Goal: Task Accomplishment & Management: Complete application form

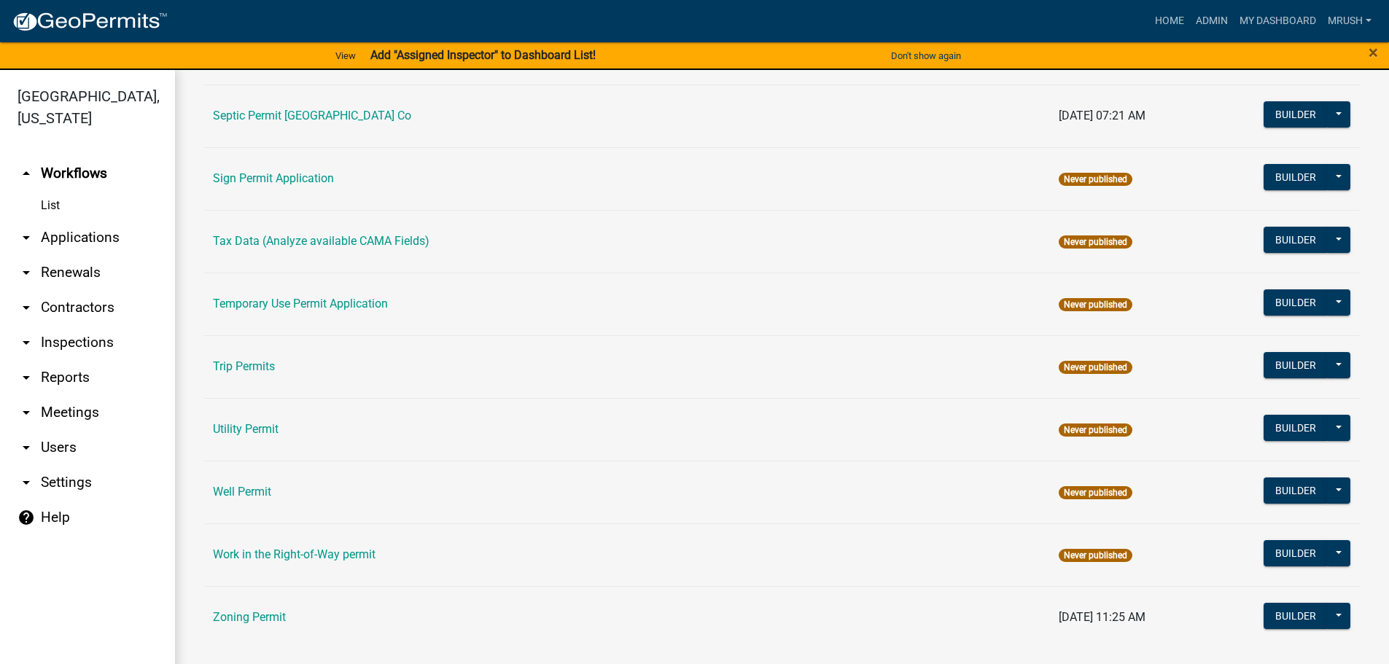
scroll to position [705, 0]
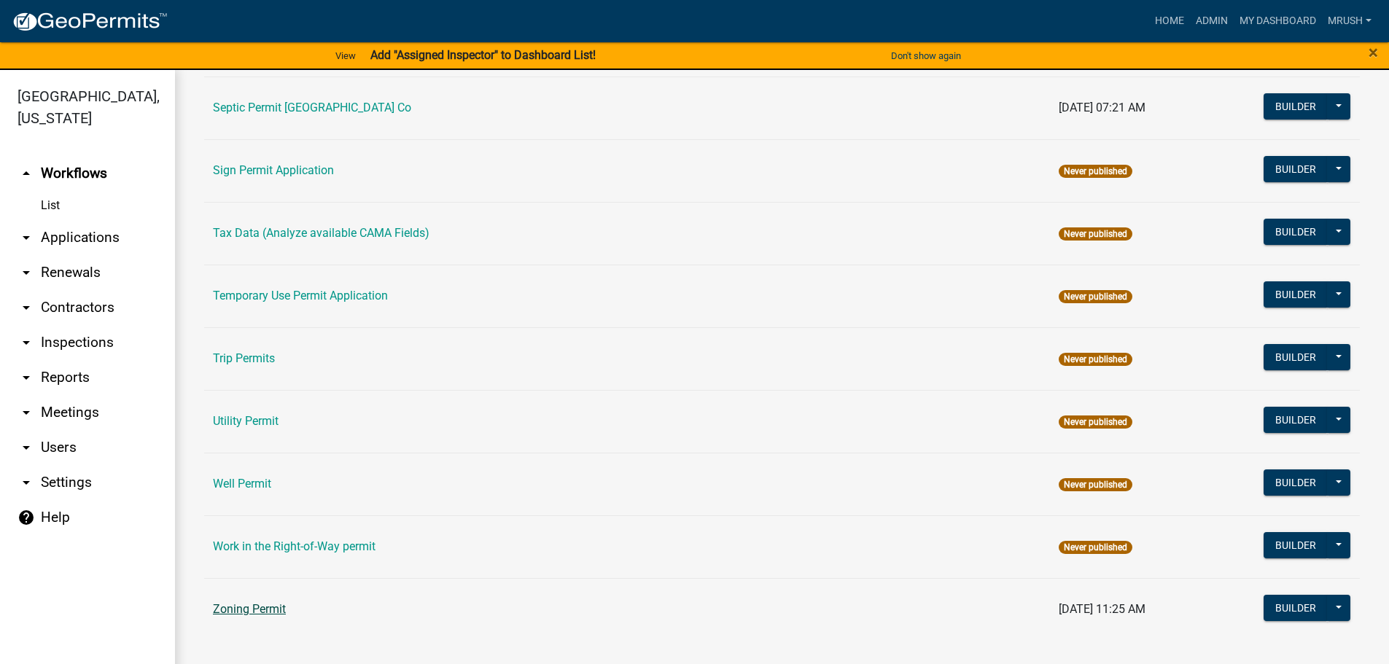
click at [264, 608] on link "Zoning Permit" at bounding box center [249, 609] width 73 height 14
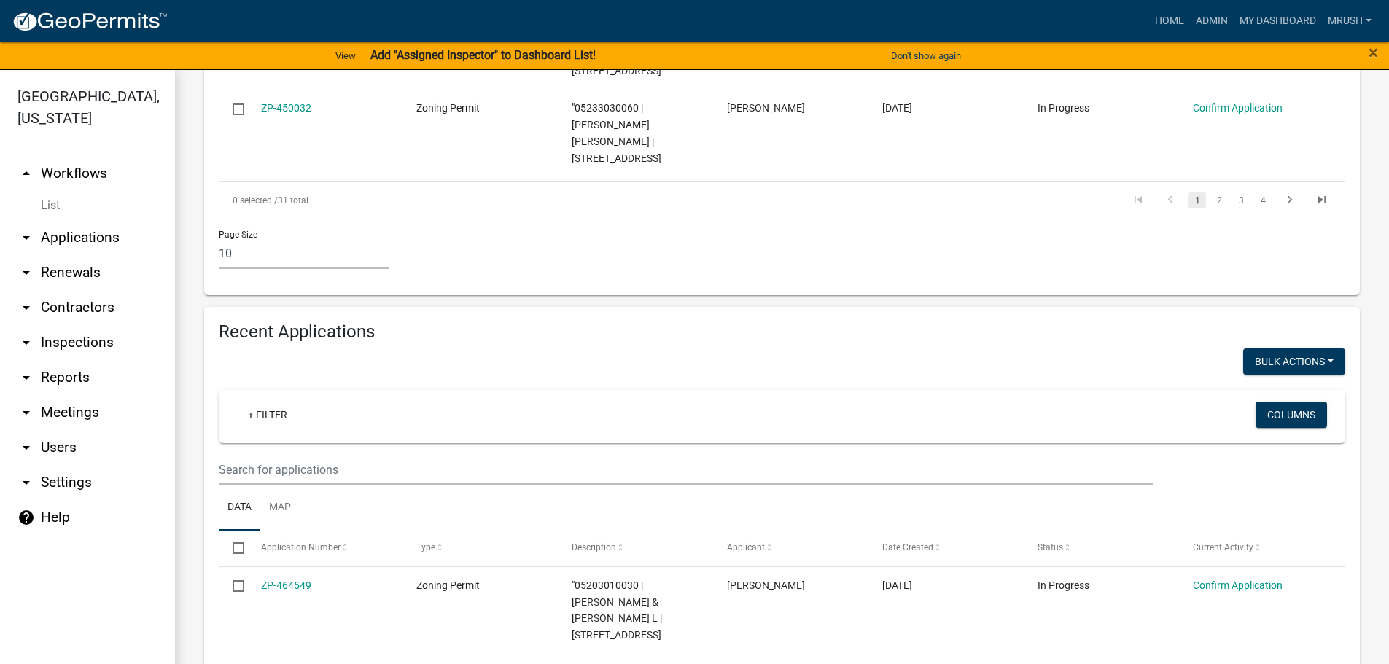
scroll to position [1225, 0]
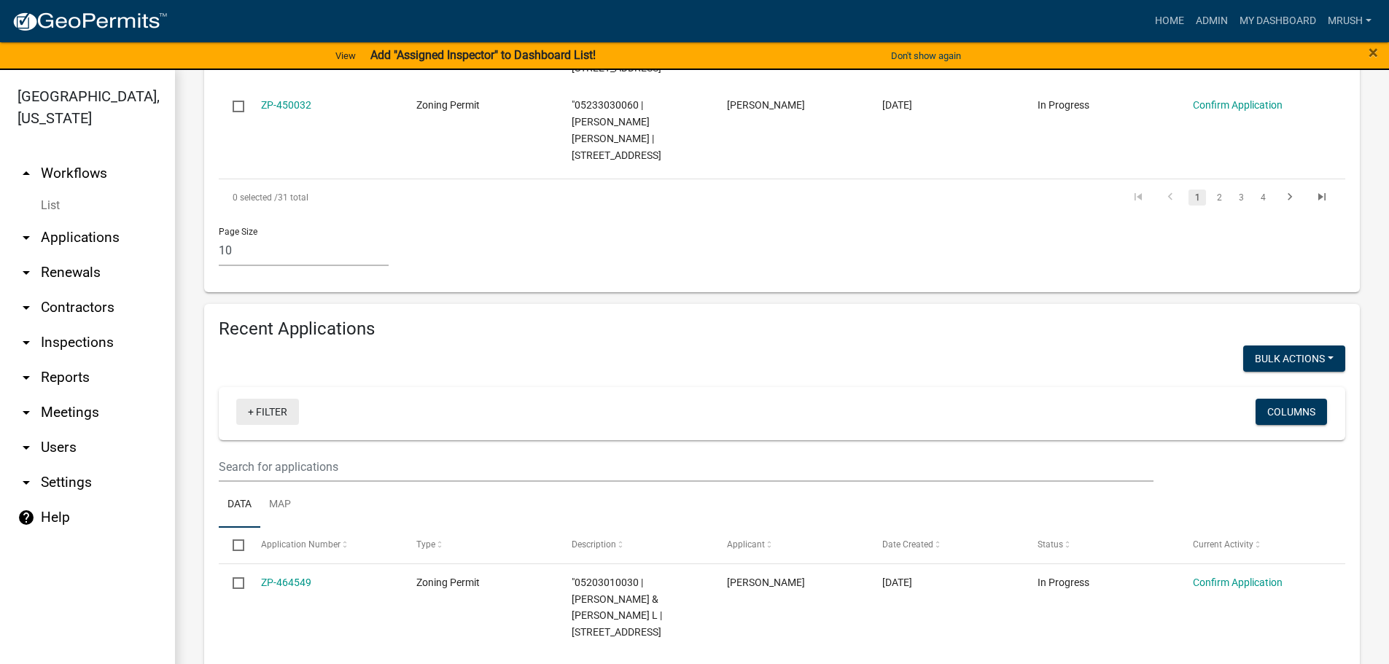
click at [285, 399] on link "+ Filter" at bounding box center [267, 412] width 63 height 26
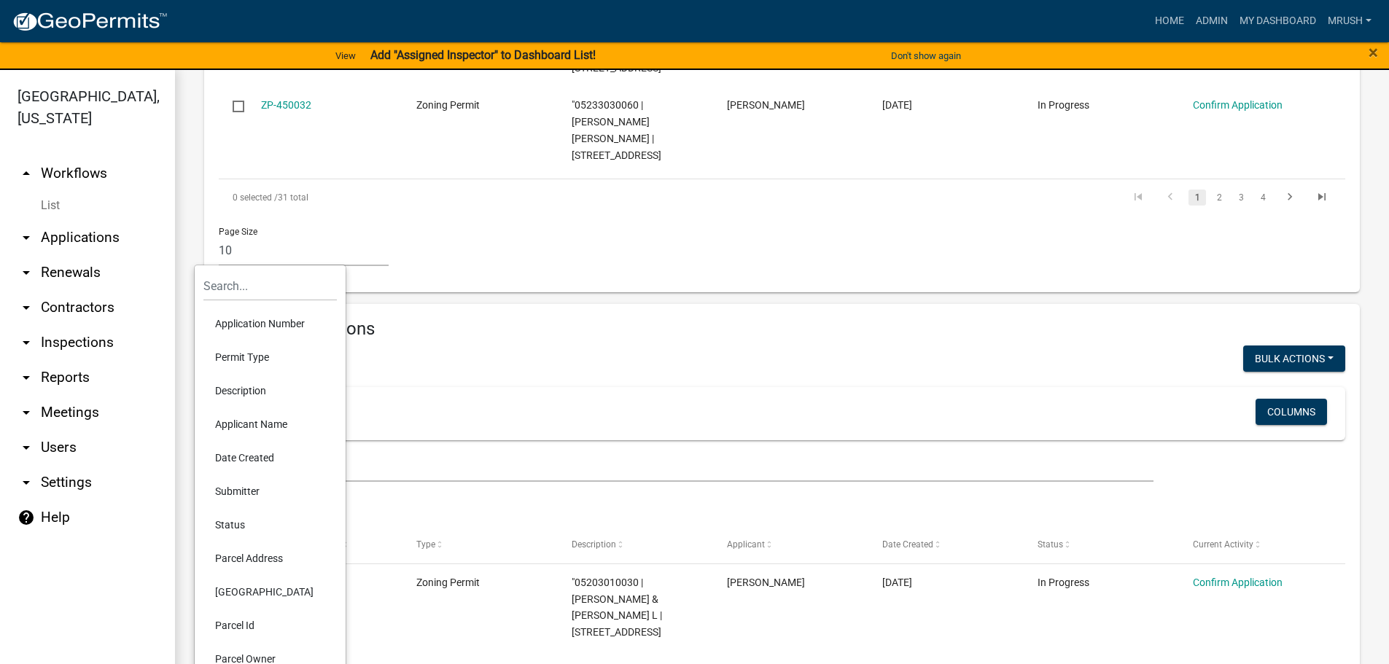
click at [255, 325] on li "Application Number" at bounding box center [269, 324] width 133 height 34
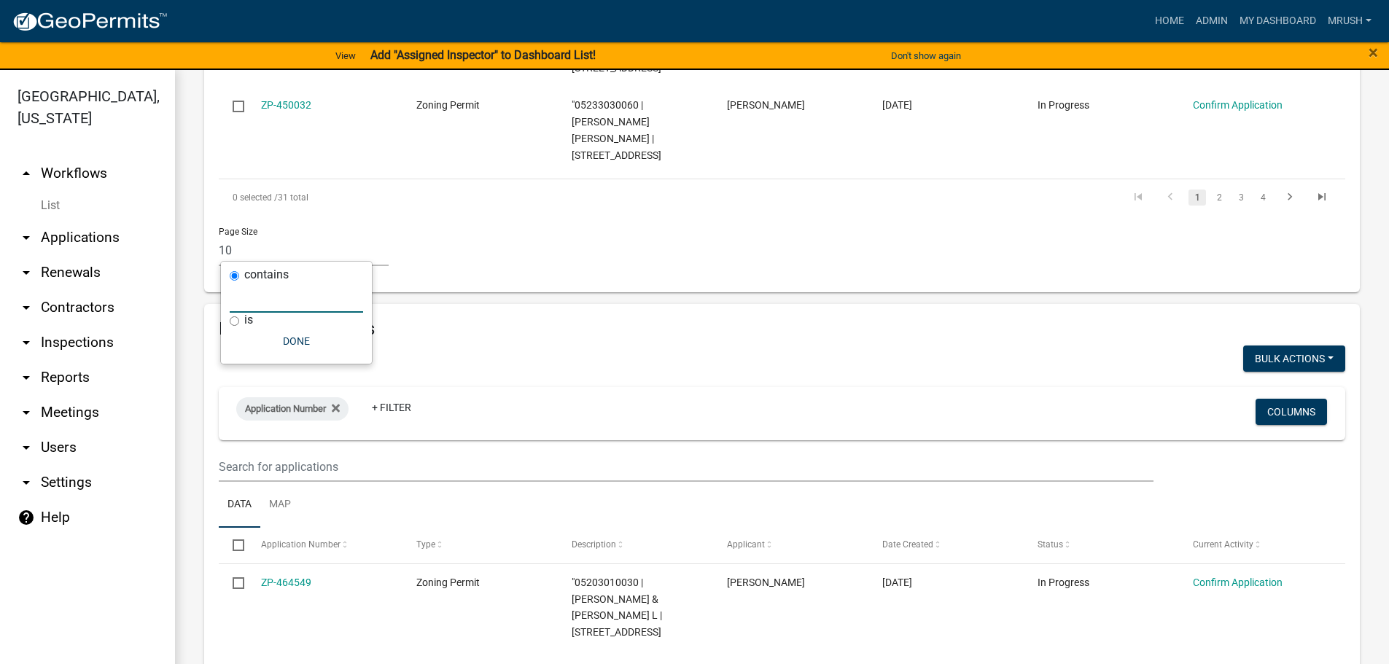
click at [252, 294] on input "text" at bounding box center [296, 298] width 133 height 30
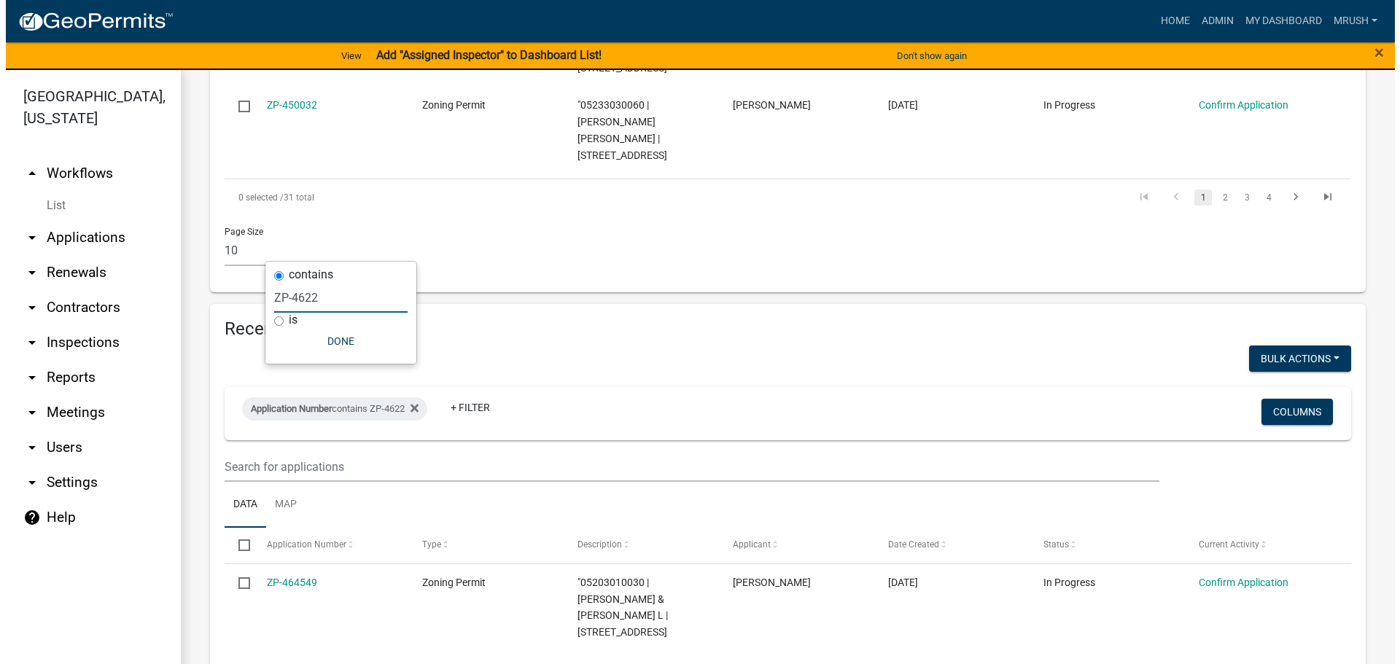
scroll to position [1081, 0]
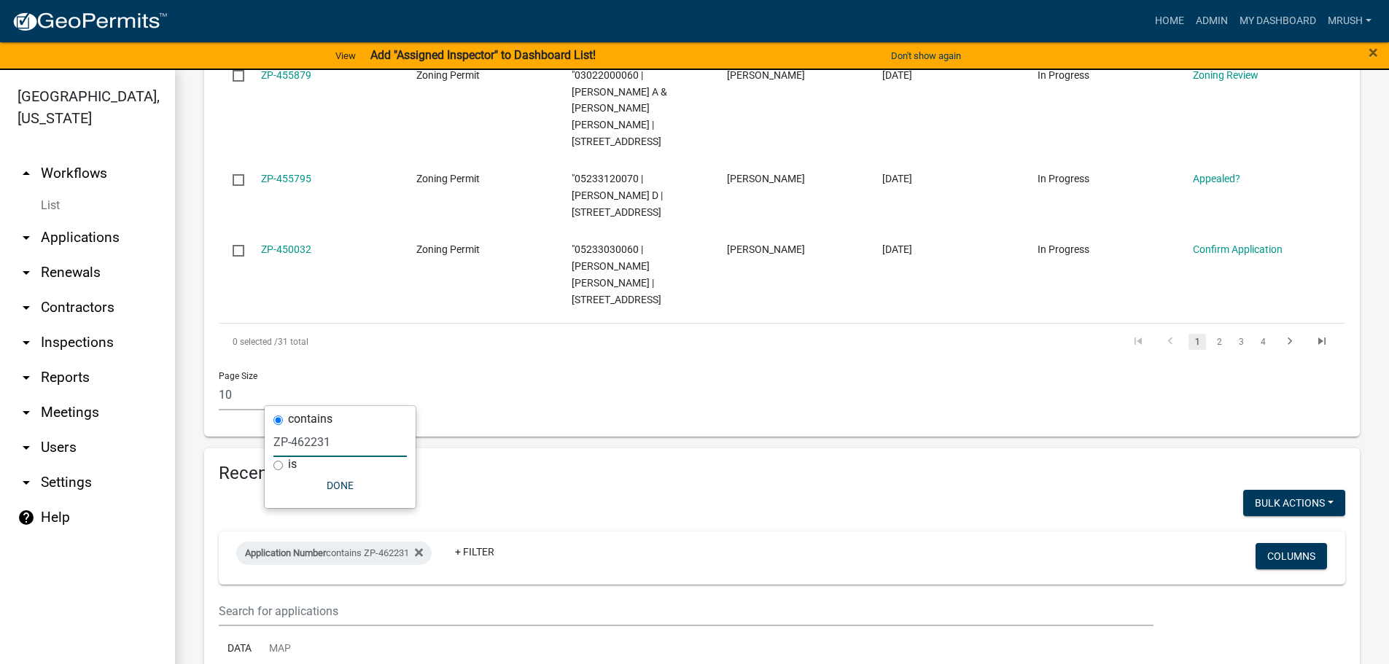
type input "ZP-462231"
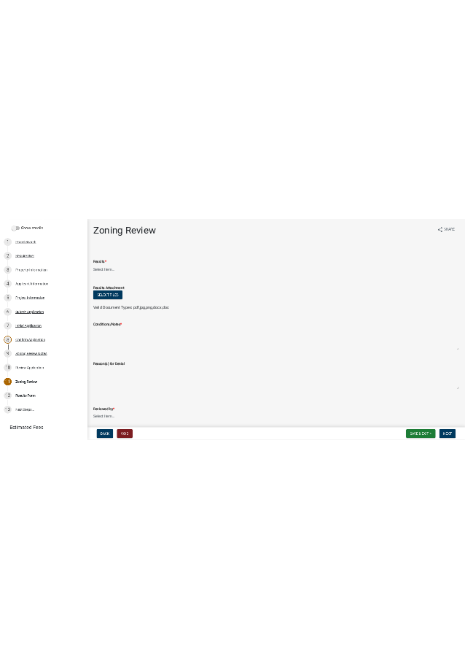
scroll to position [279, 0]
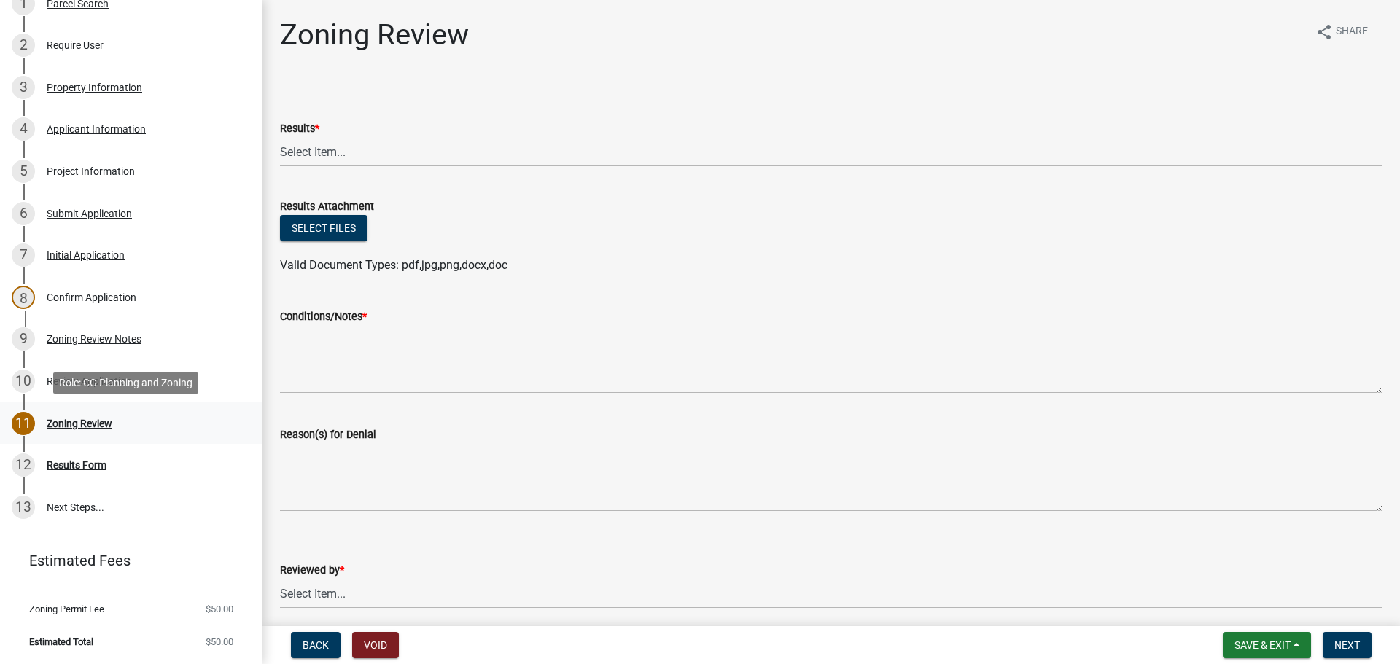
click at [71, 422] on div "Zoning Review" at bounding box center [80, 424] width 66 height 10
click at [68, 464] on div "Results Form" at bounding box center [77, 465] width 60 height 10
click at [90, 380] on div "Review Application" at bounding box center [89, 381] width 85 height 10
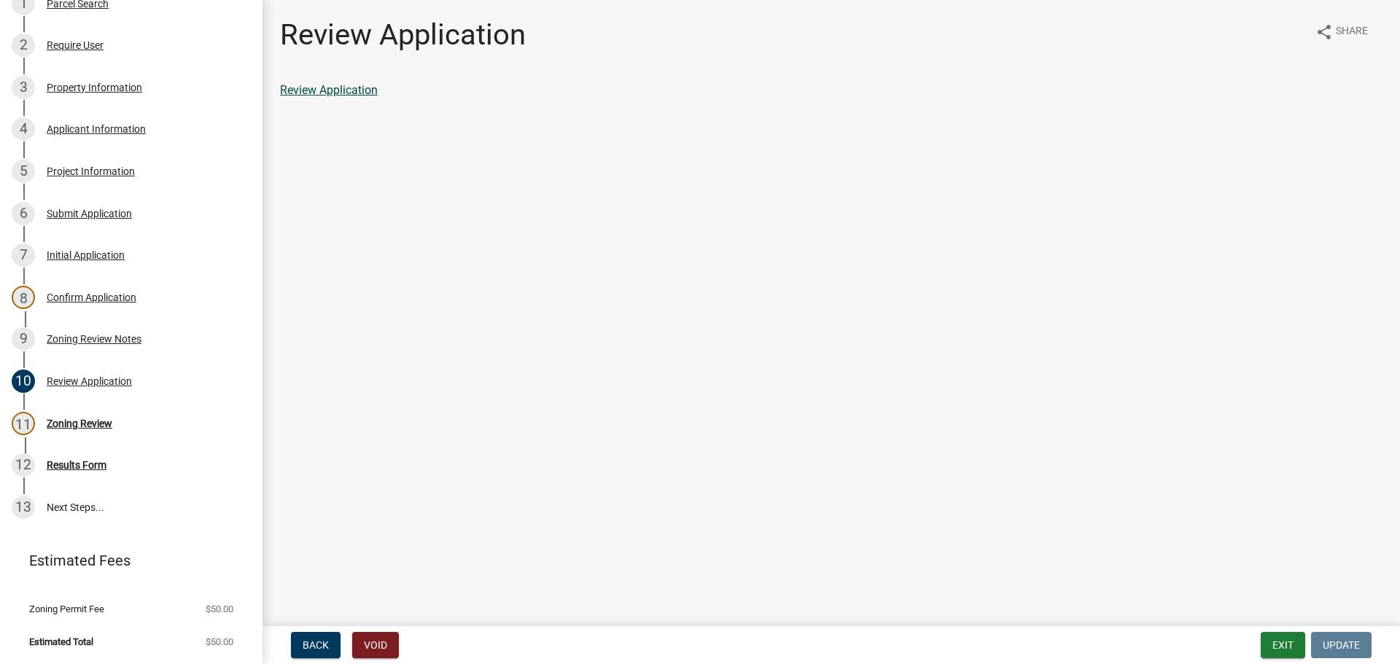
click at [298, 88] on link "Review Application" at bounding box center [329, 90] width 98 height 14
click at [86, 420] on div "Zoning Review" at bounding box center [80, 424] width 66 height 10
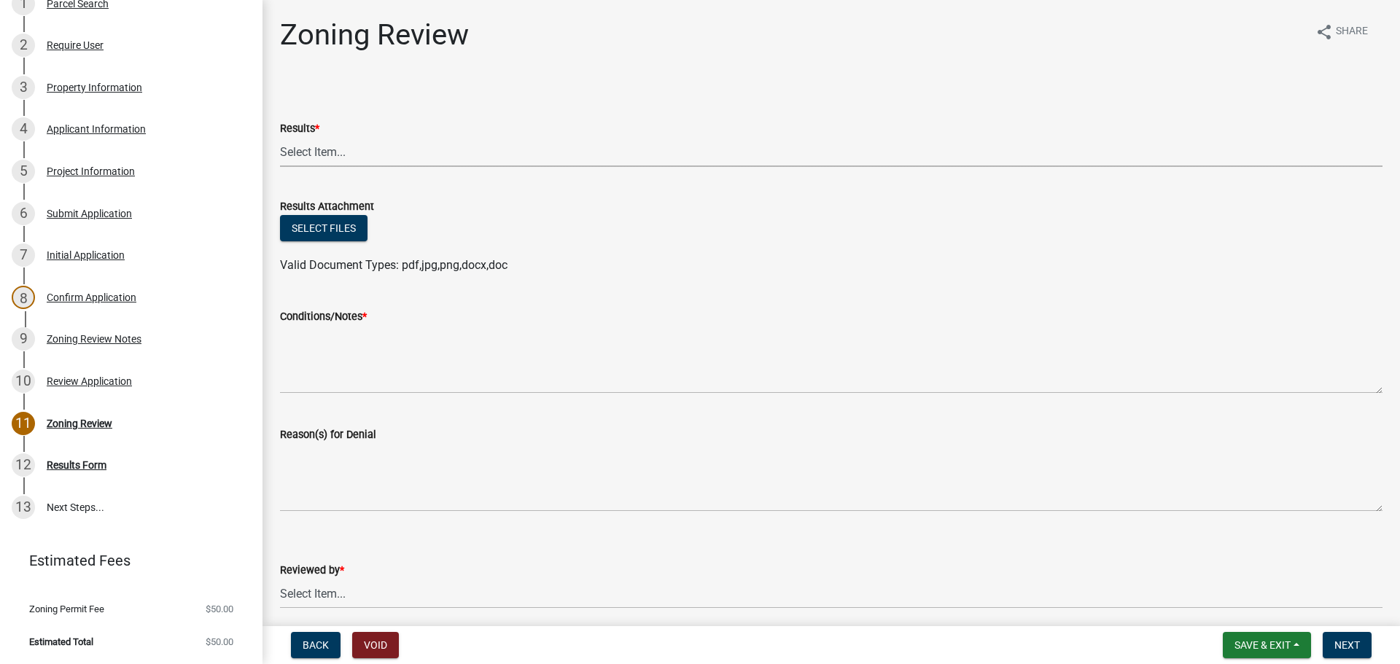
click at [325, 154] on select "Select Item... Approved Denied Agricultural Exemption Need further information …" at bounding box center [831, 152] width 1103 height 30
click at [280, 137] on select "Select Item... Approved Denied Agricultural Exemption Need further information …" at bounding box center [831, 152] width 1103 height 30
select select "fc80a94f-45c9-4365-ab2a-89f73cc1349d"
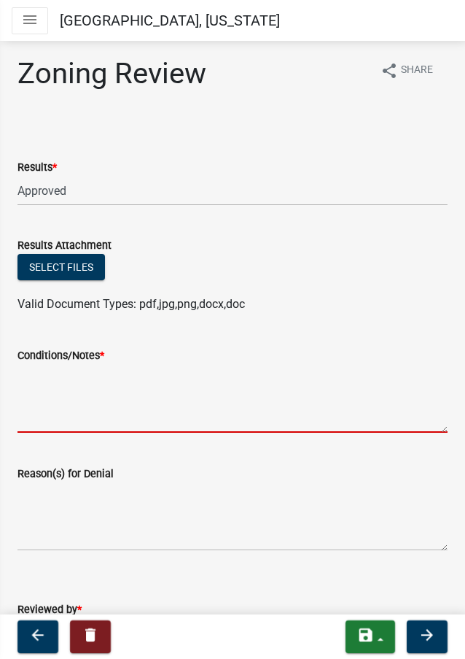
click at [36, 387] on textarea "Conditions/Notes *" at bounding box center [233, 398] width 430 height 69
paste textarea "Your application is approved and there is no permit fee or further action neede…"
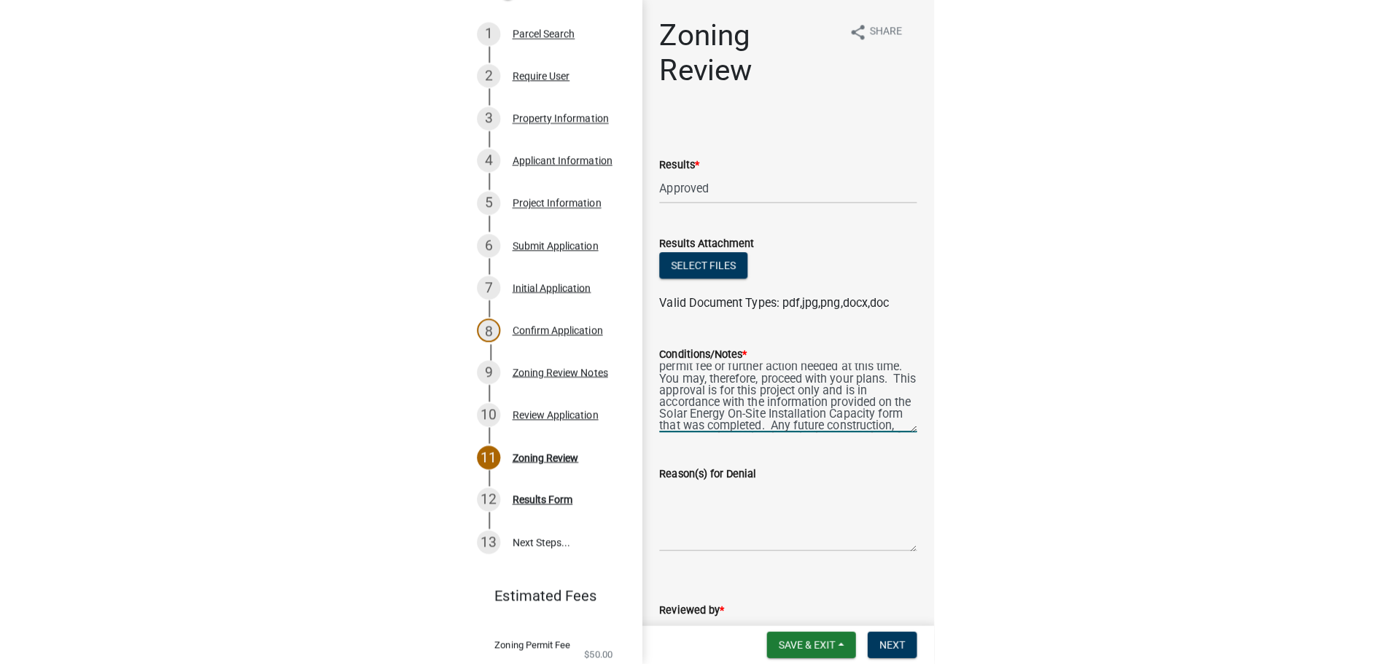
scroll to position [0, 0]
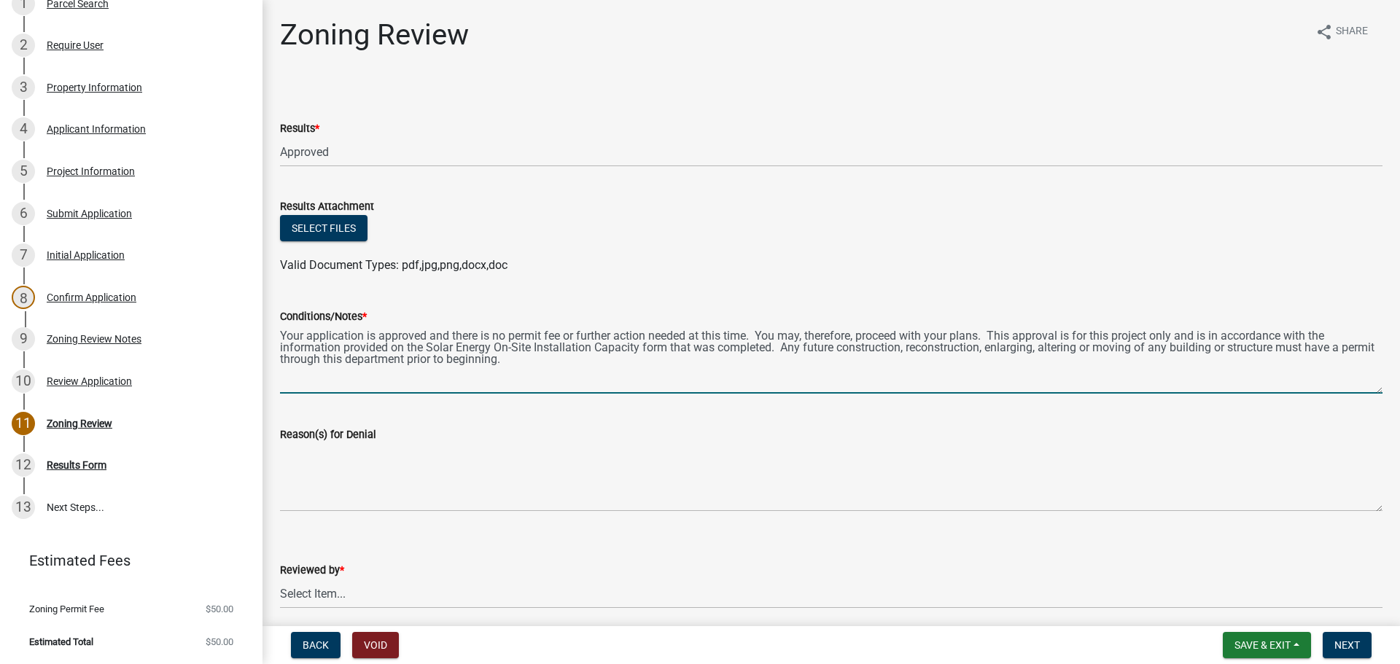
type textarea "Your application is approved and there is no permit fee or further action neede…"
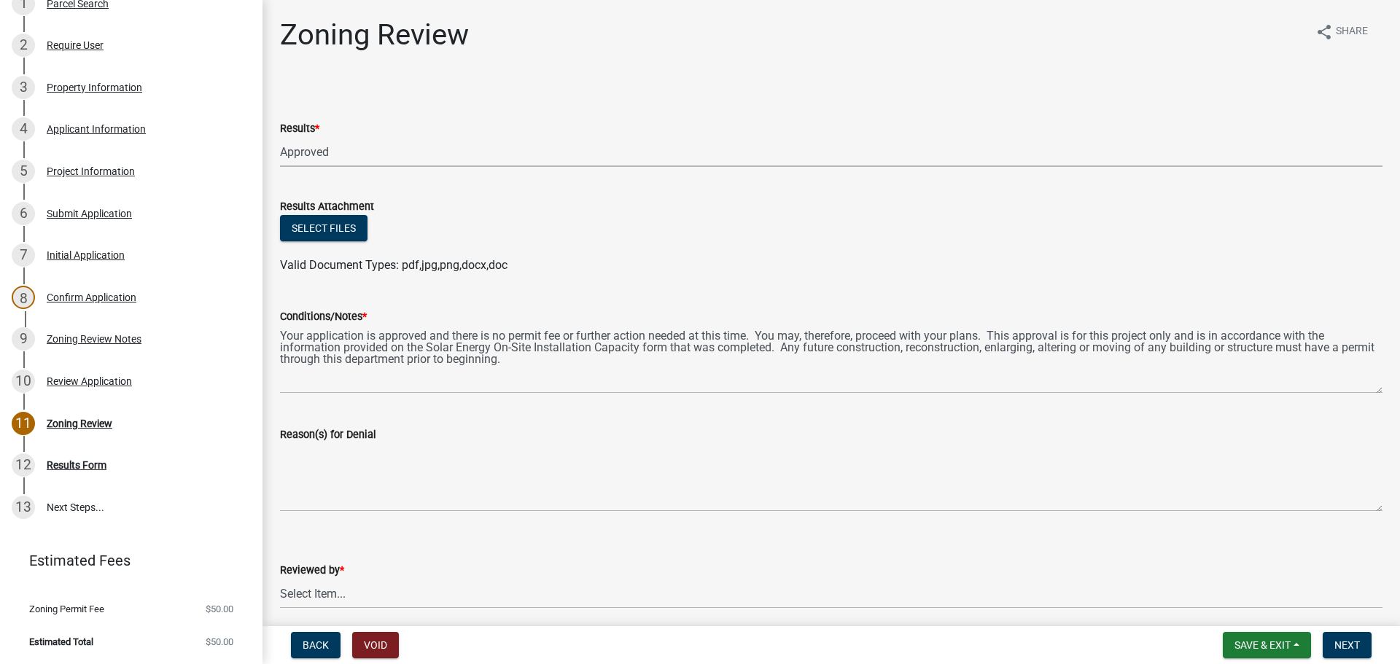
click at [313, 152] on select "Select Item... Approved Denied Agricultural Exemption Need further information …" at bounding box center [831, 152] width 1103 height 30
click at [280, 137] on select "Select Item... Approved Denied Agricultural Exemption Need further information …" at bounding box center [831, 152] width 1103 height 30
select select "ae8f737a-6af4-48f2-9edd-fecd89476029"
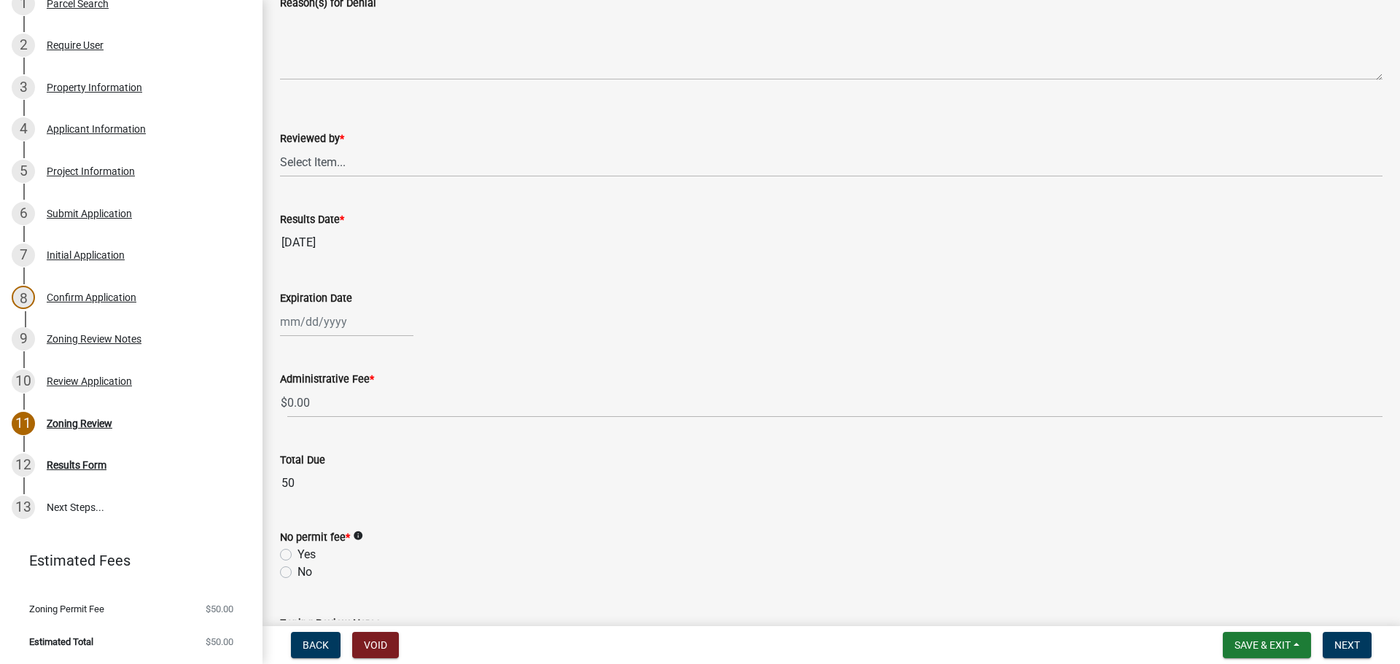
scroll to position [446, 0]
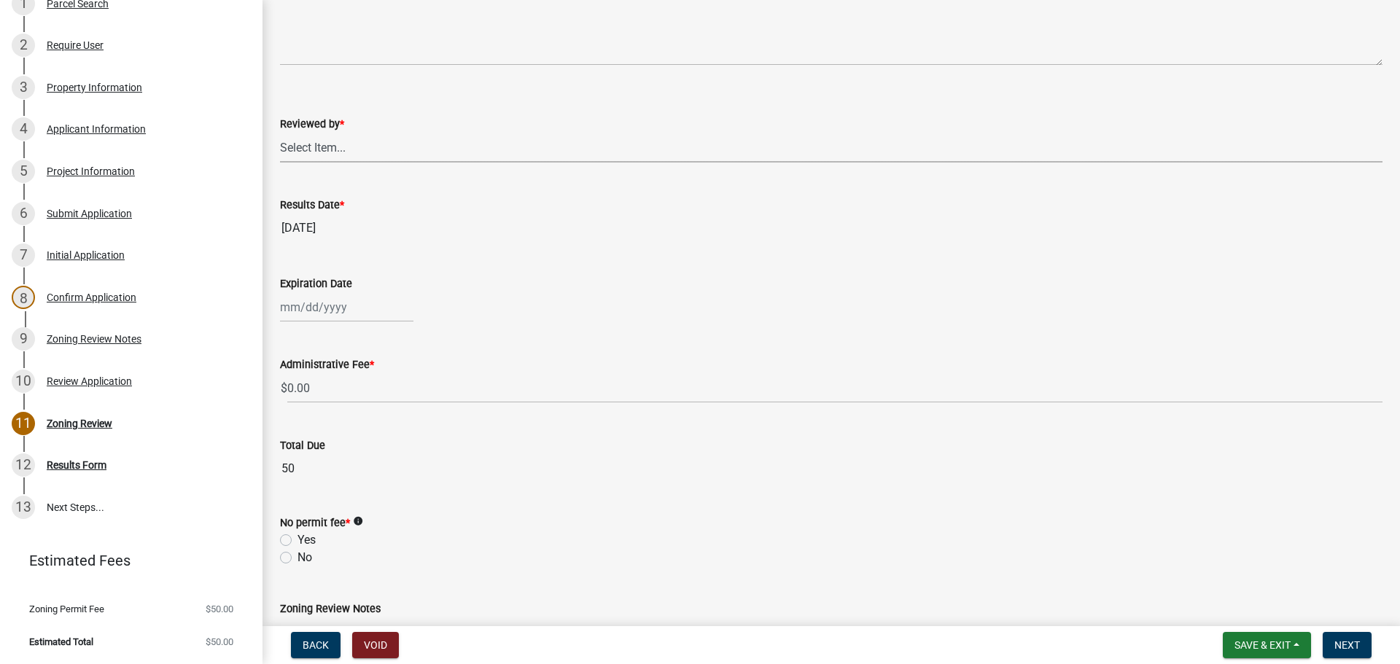
click at [301, 151] on select "Select Item... [PERSON_NAME]" at bounding box center [831, 148] width 1103 height 30
click at [280, 133] on select "Select Item... [PERSON_NAME]" at bounding box center [831, 148] width 1103 height 30
select select "69fed02d-fe84-448a-ba5b-be224adec29d"
click at [344, 313] on div at bounding box center [346, 307] width 133 height 30
click at [432, 340] on span "Next month" at bounding box center [434, 338] width 11 height 11
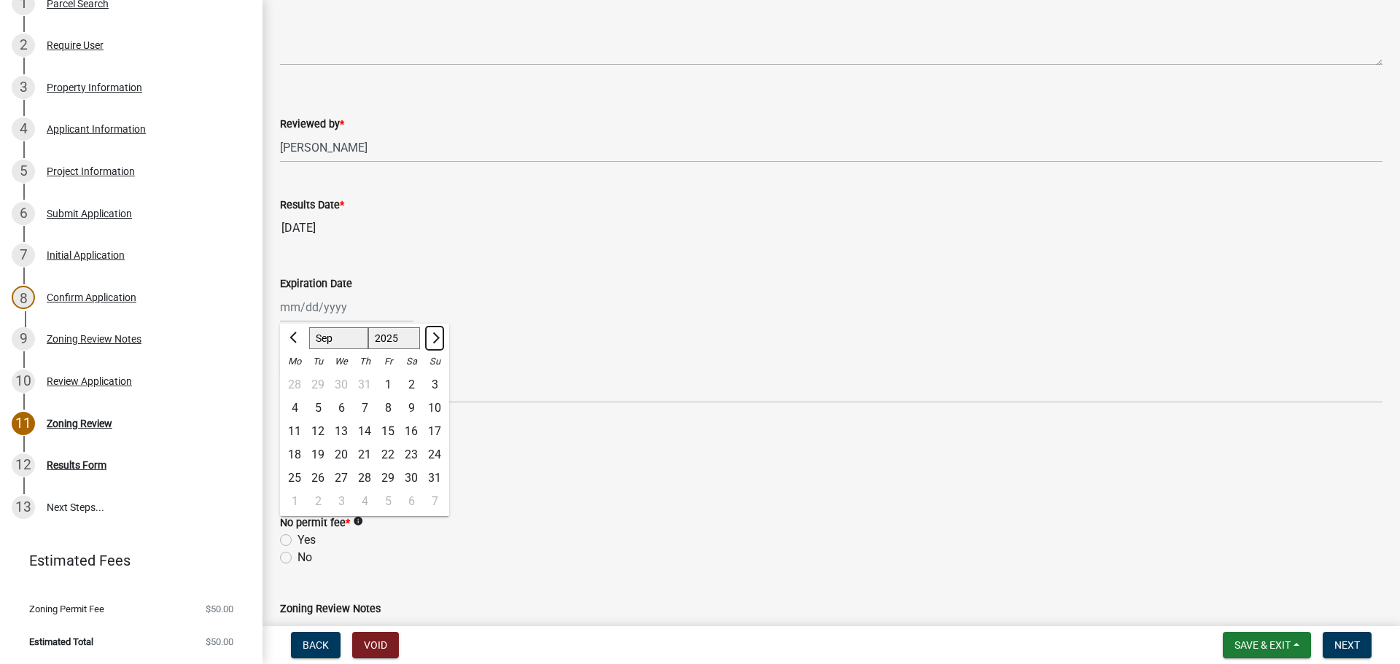
click at [432, 340] on span "Next month" at bounding box center [434, 338] width 11 height 11
select select "12"
click at [432, 340] on div at bounding box center [434, 338] width 29 height 23
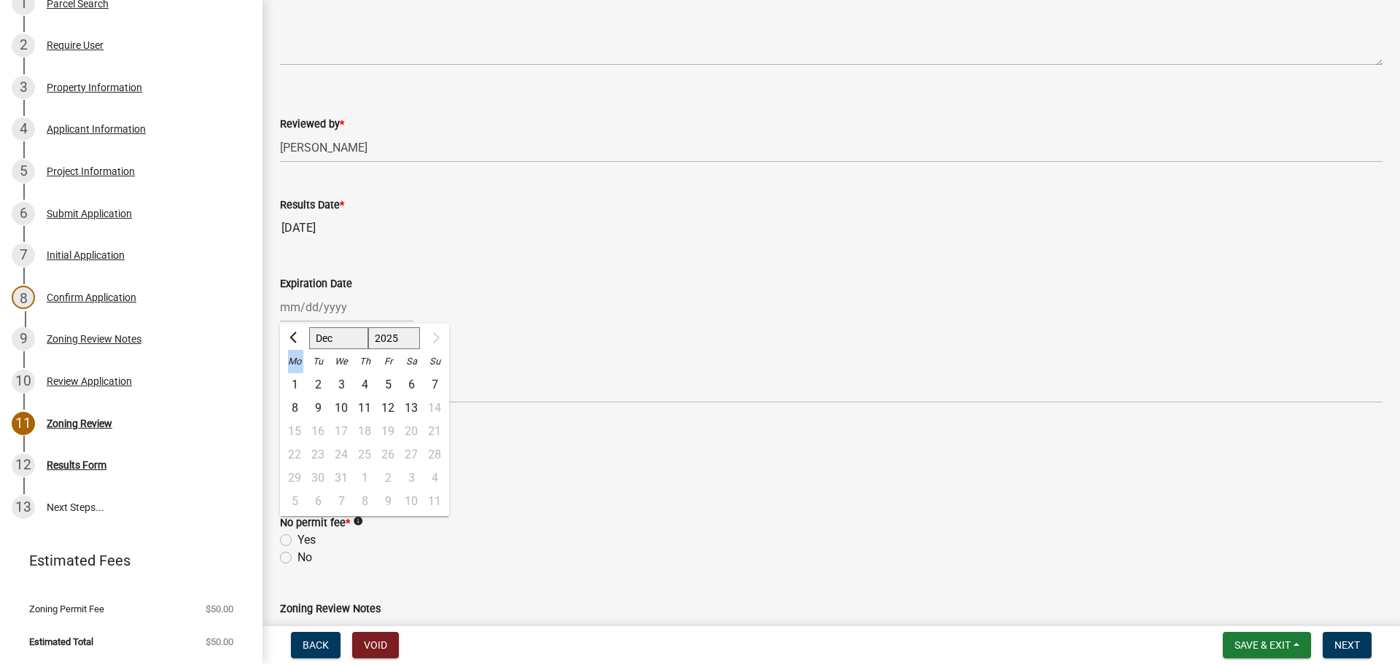
click at [432, 340] on div at bounding box center [434, 338] width 29 height 23
click at [415, 411] on div "13" at bounding box center [411, 408] width 23 height 23
type input "[DATE]"
click at [298, 538] on label "Yes" at bounding box center [307, 541] width 18 height 18
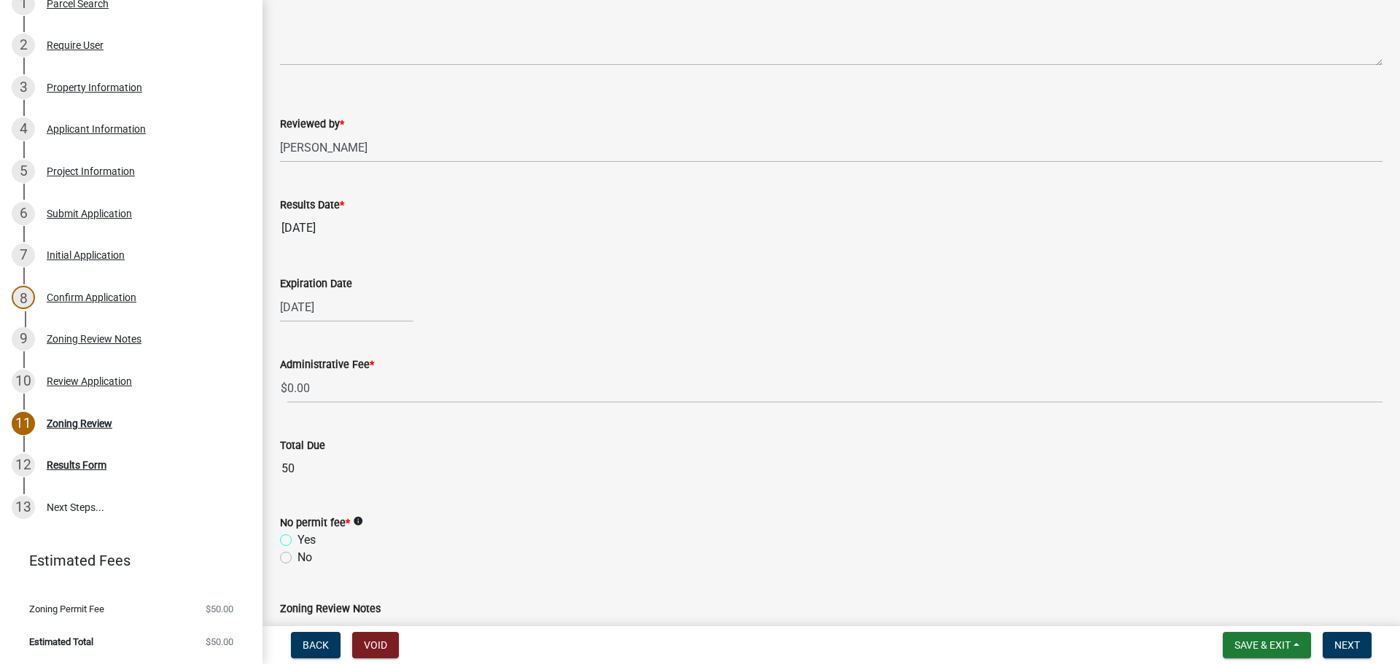
click at [298, 538] on input "Yes" at bounding box center [302, 536] width 9 height 9
radio input "true"
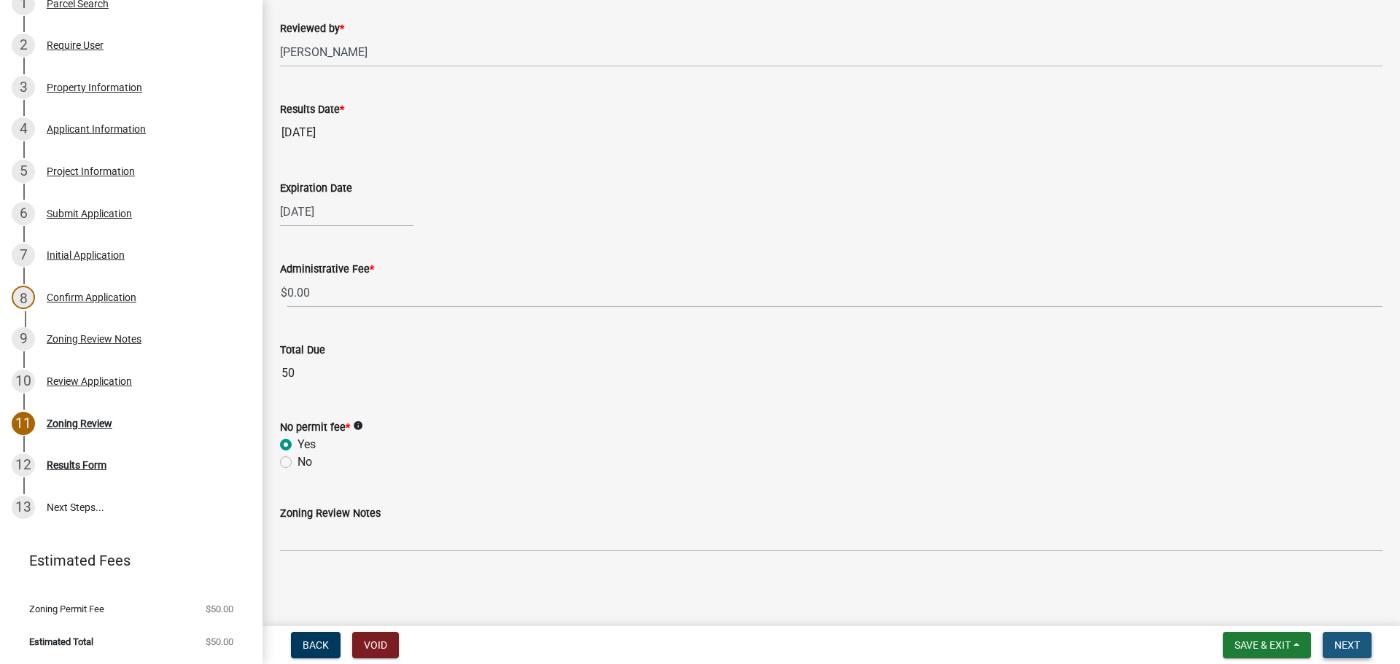
click at [1348, 644] on span "Next" at bounding box center [1348, 646] width 26 height 12
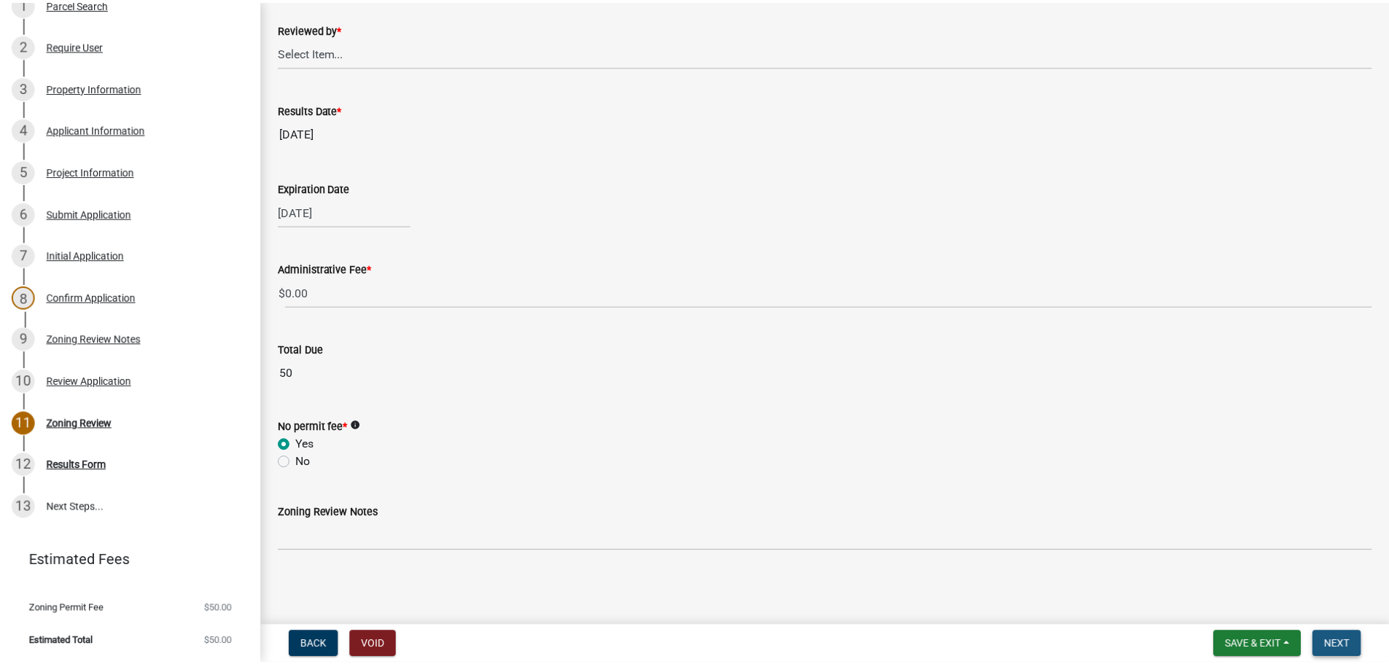
scroll to position [0, 0]
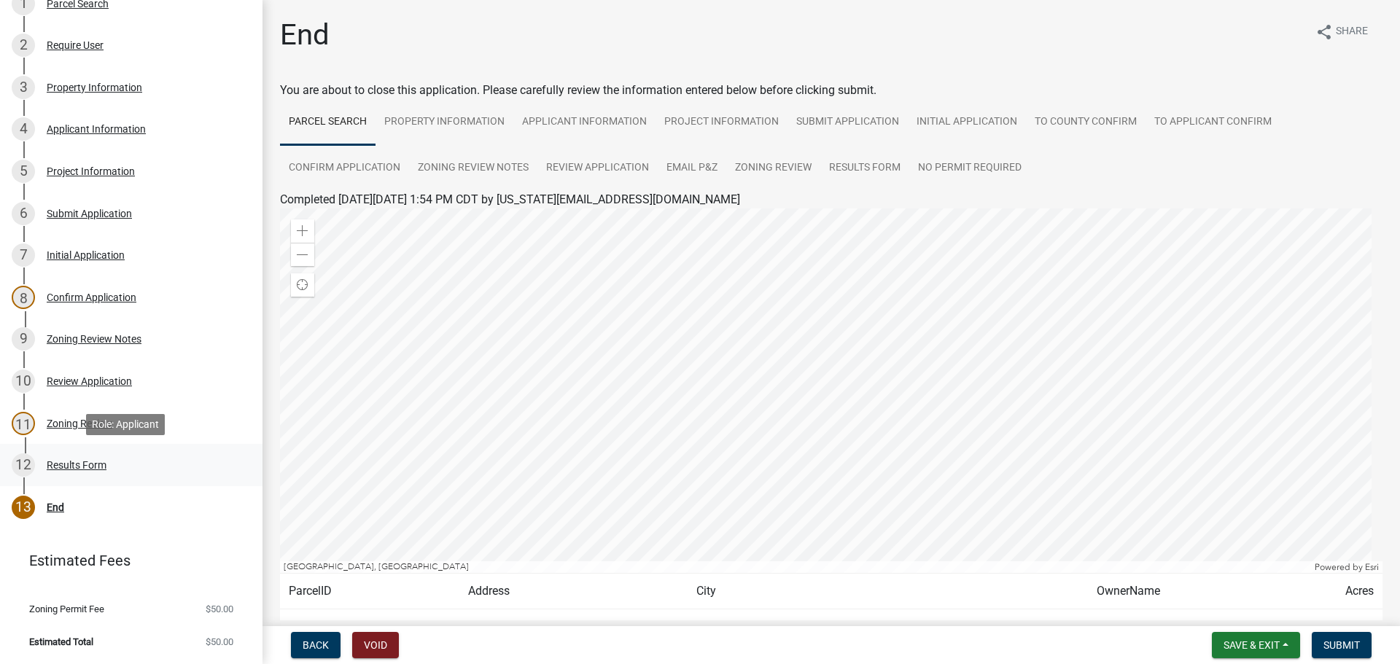
click at [80, 464] on div "Results Form" at bounding box center [77, 465] width 60 height 10
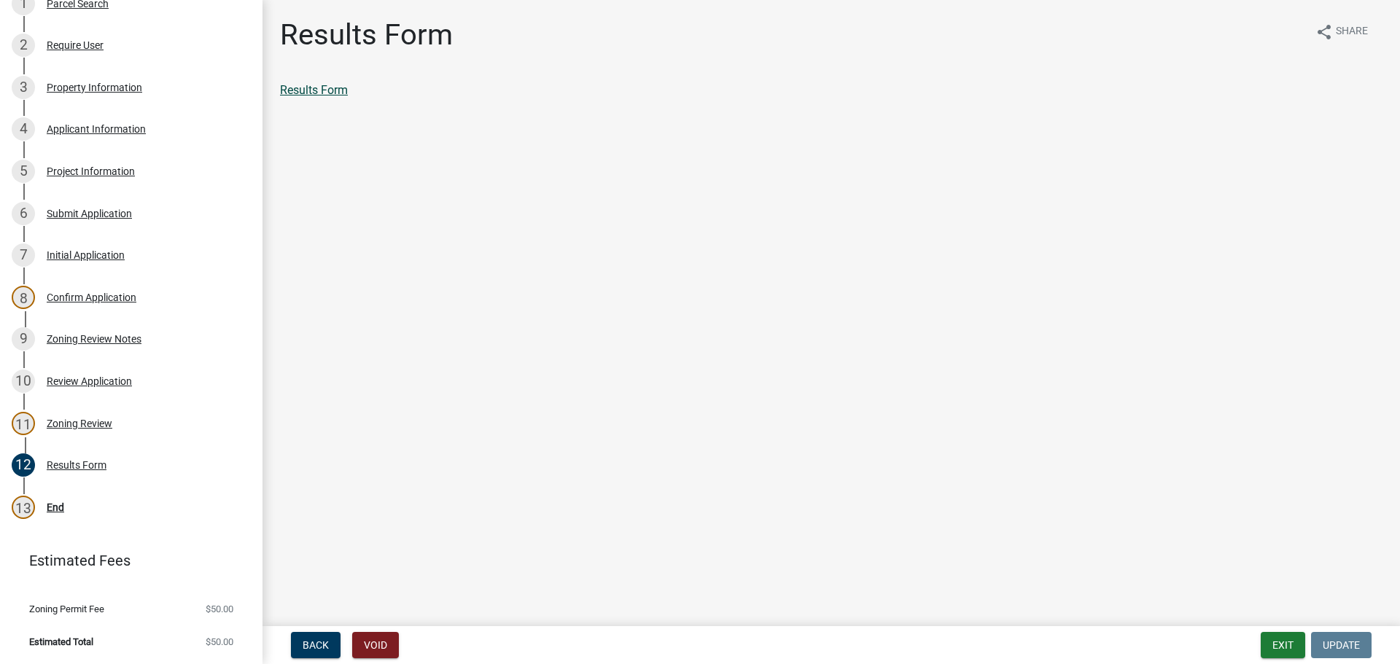
click at [328, 89] on link "Results Form" at bounding box center [314, 90] width 68 height 14
click at [55, 505] on div "End" at bounding box center [56, 507] width 18 height 10
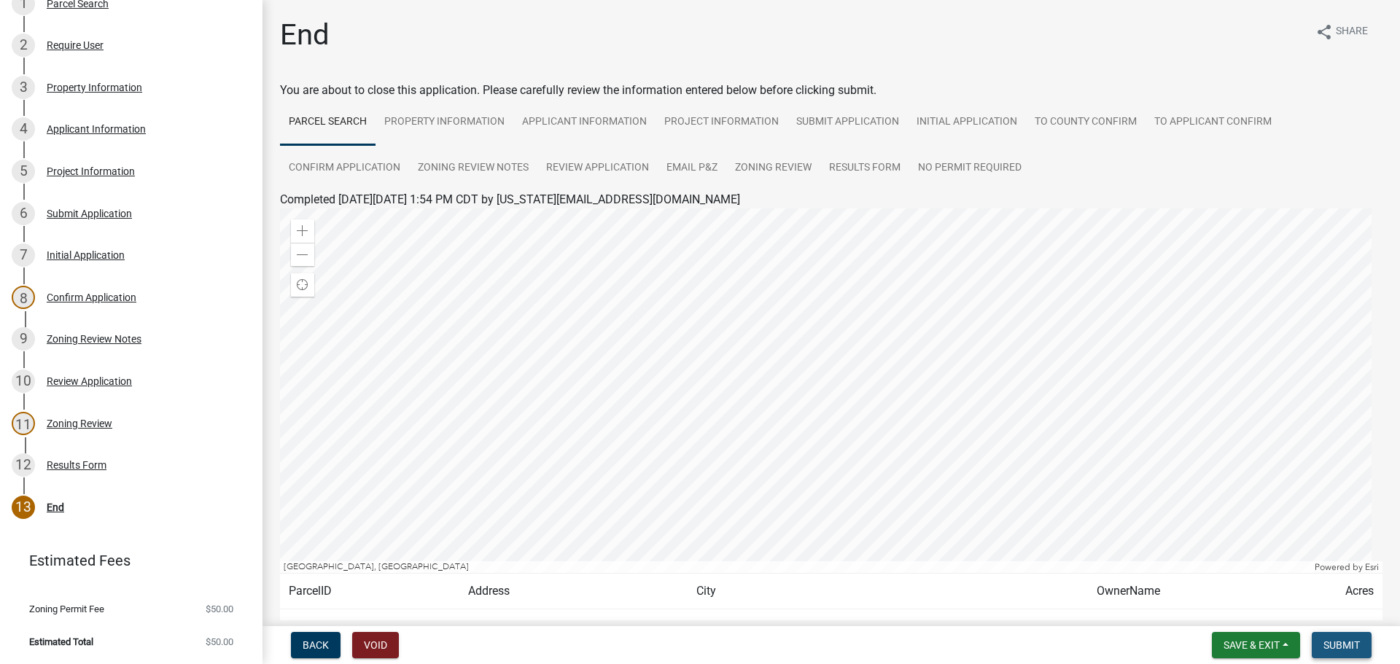
click at [1335, 646] on span "Submit" at bounding box center [1342, 646] width 36 height 12
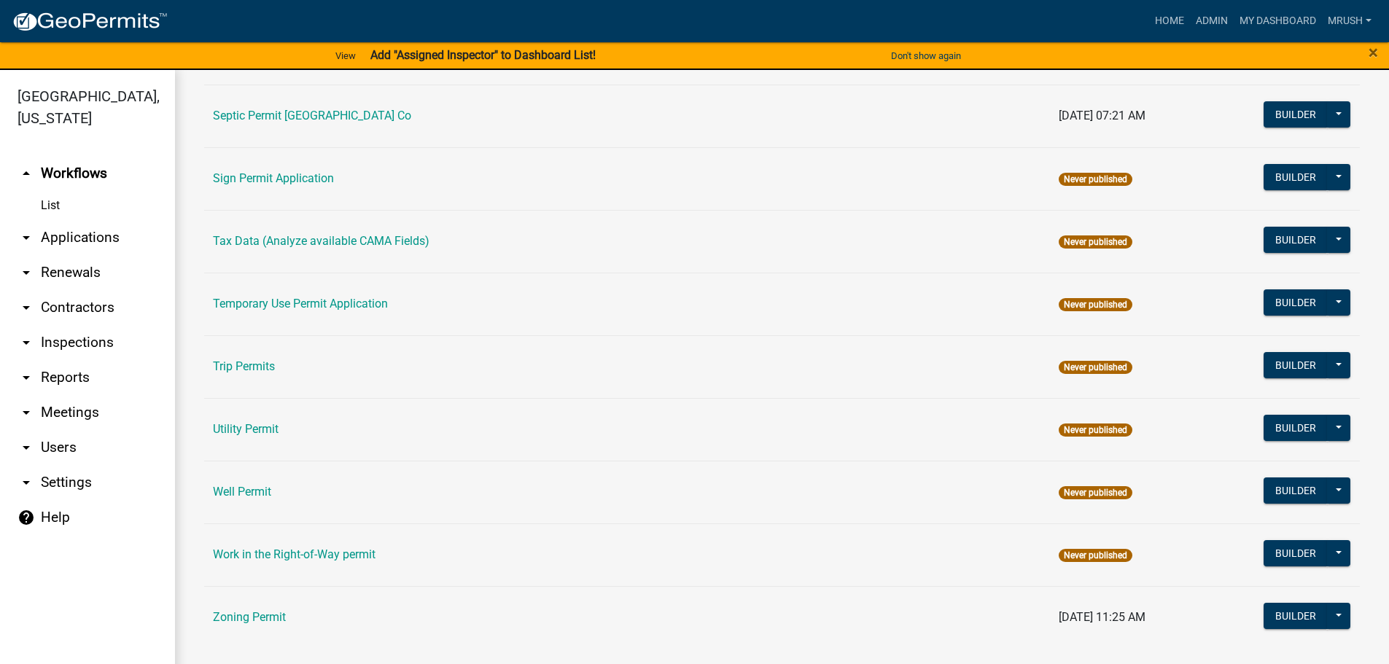
scroll to position [705, 0]
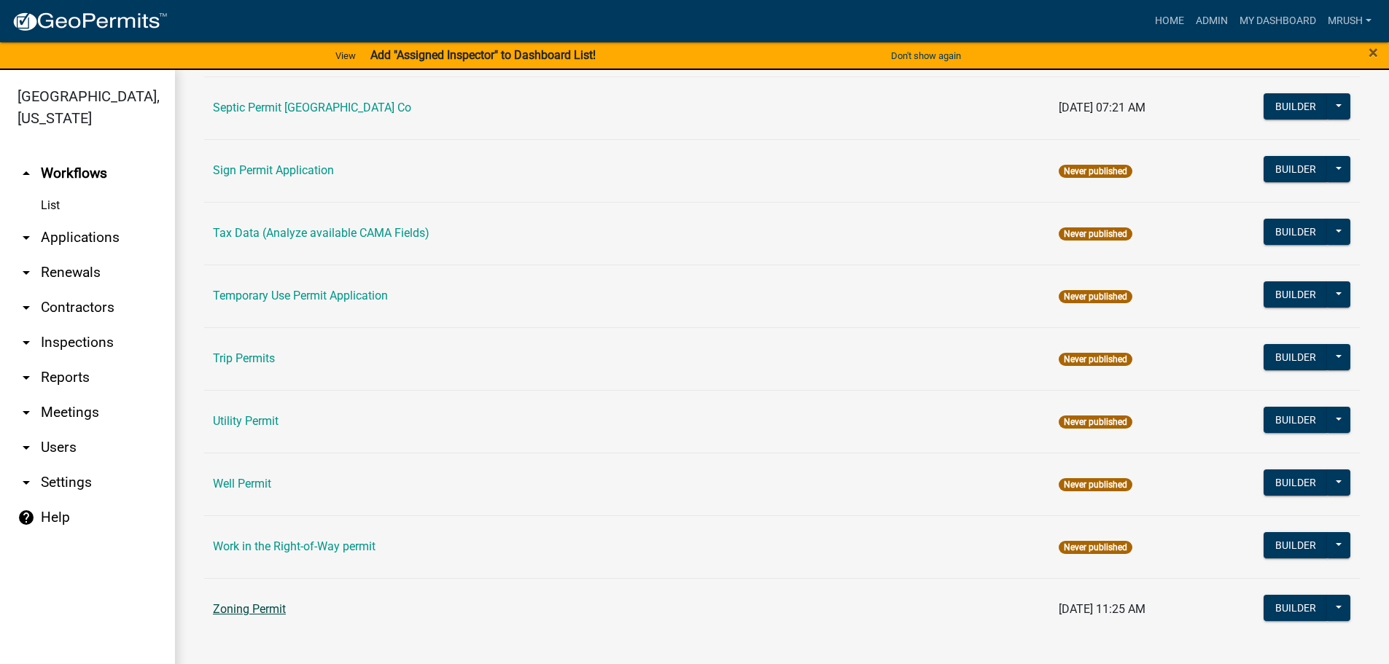
click at [260, 608] on link "Zoning Permit" at bounding box center [249, 609] width 73 height 14
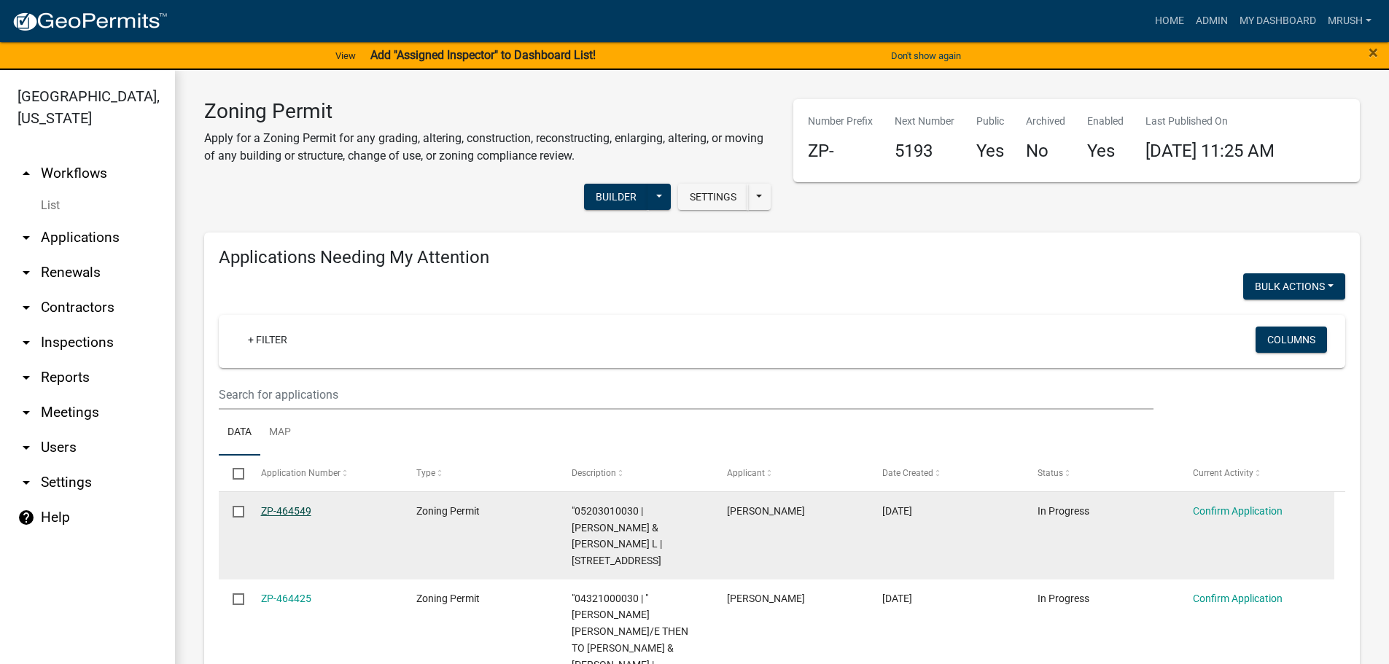
click at [301, 505] on link "ZP-464549" at bounding box center [286, 511] width 50 height 12
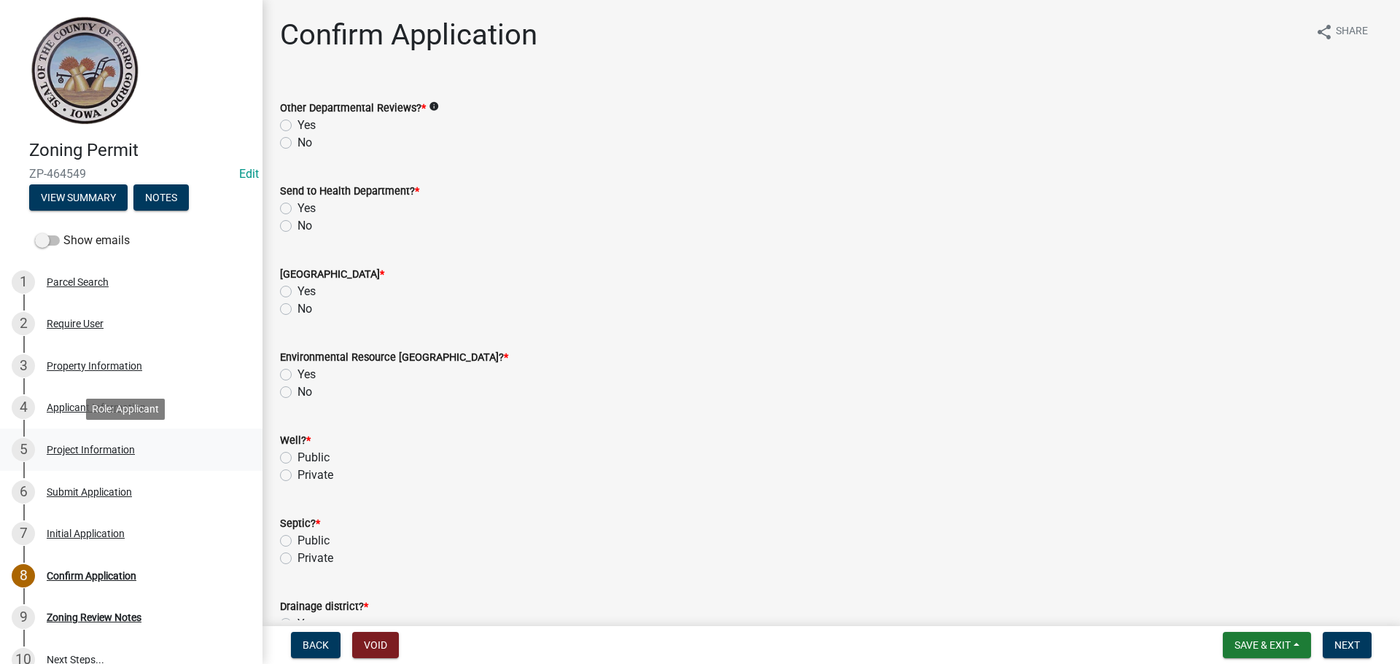
click at [93, 449] on div "Project Information" at bounding box center [91, 450] width 88 height 10
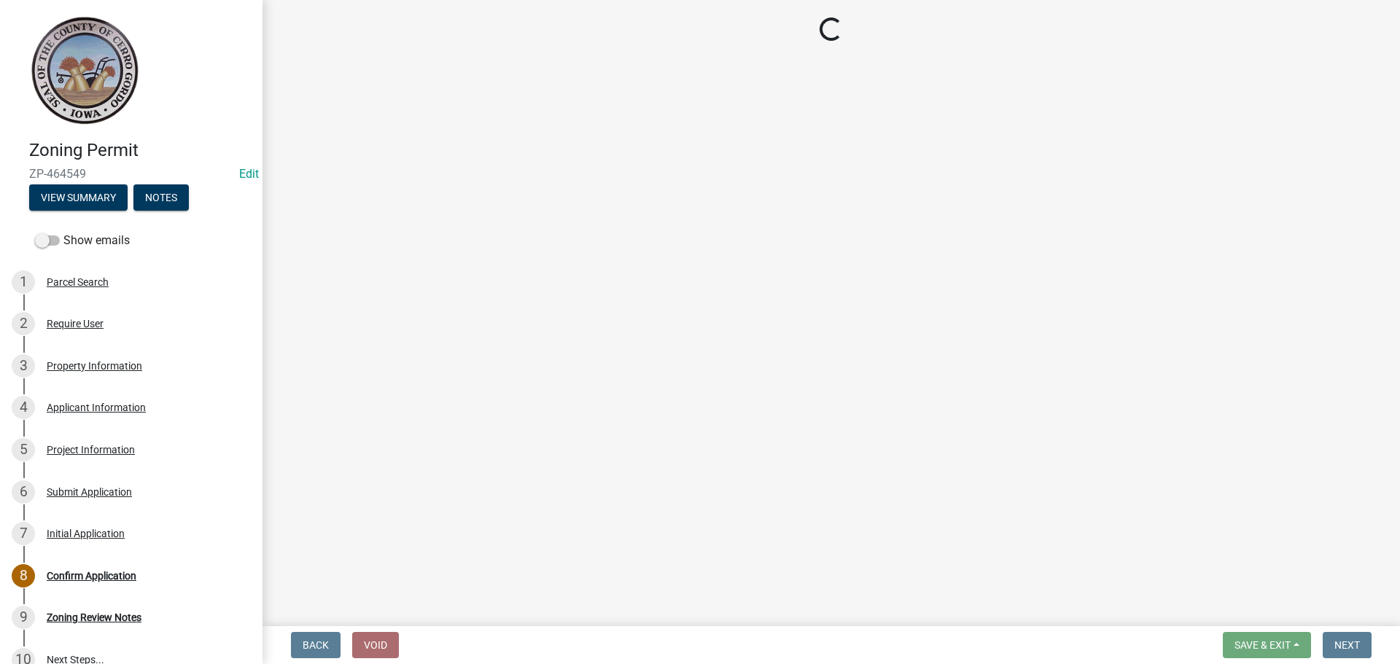
select select "c33da19a-5b3e-4f51-a669-d4d436de7689"
